Goal: Transaction & Acquisition: Subscribe to service/newsletter

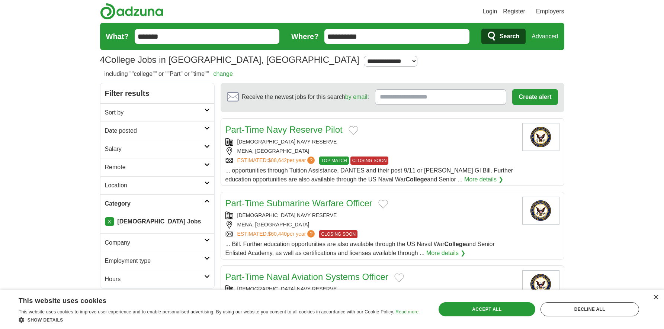
click at [382, 99] on input "Receive the newest jobs for this search by email :" at bounding box center [441, 97] width 132 height 16
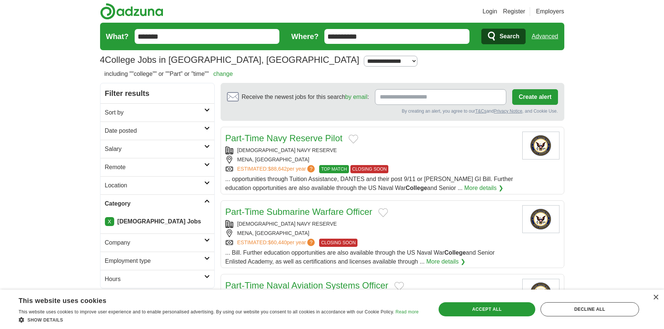
type input "**********"
click at [534, 96] on button "Create alert" at bounding box center [535, 97] width 45 height 16
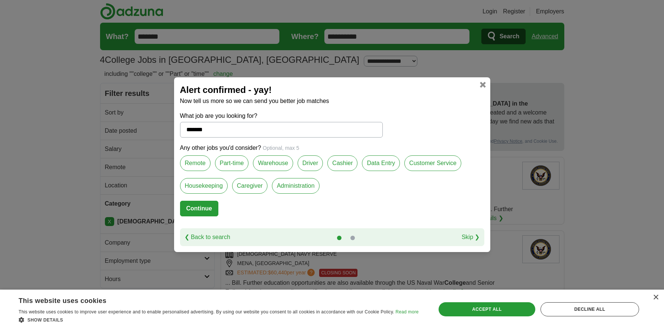
click at [232, 163] on label "Part-time" at bounding box center [232, 164] width 34 height 16
click at [208, 236] on link "❮ Back to search" at bounding box center [208, 237] width 46 height 9
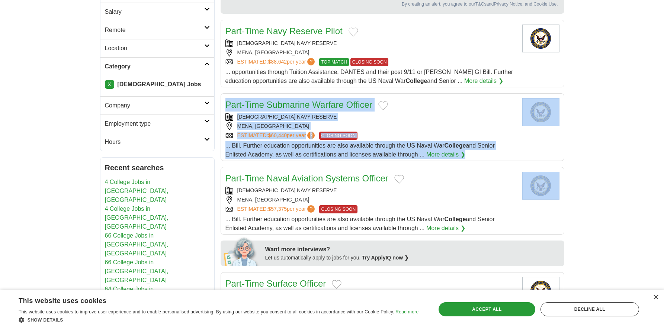
drag, startPoint x: 659, startPoint y: 151, endPoint x: 657, endPoint y: 169, distance: 17.6
click at [529, 133] on article "Part-Time Submarine Warfare Officer [DEMOGRAPHIC_DATA] NAVY RESERVE [GEOGRAPHIC…" at bounding box center [393, 127] width 344 height 68
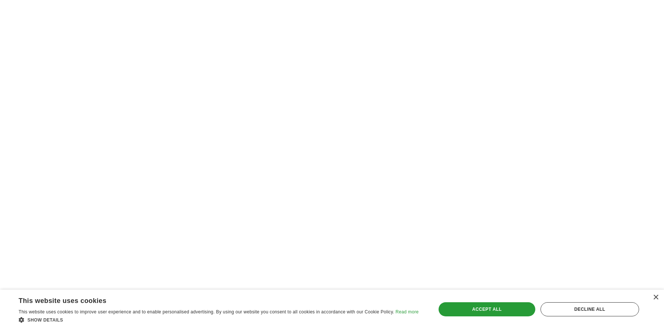
scroll to position [541, 0]
